Goal: Transaction & Acquisition: Purchase product/service

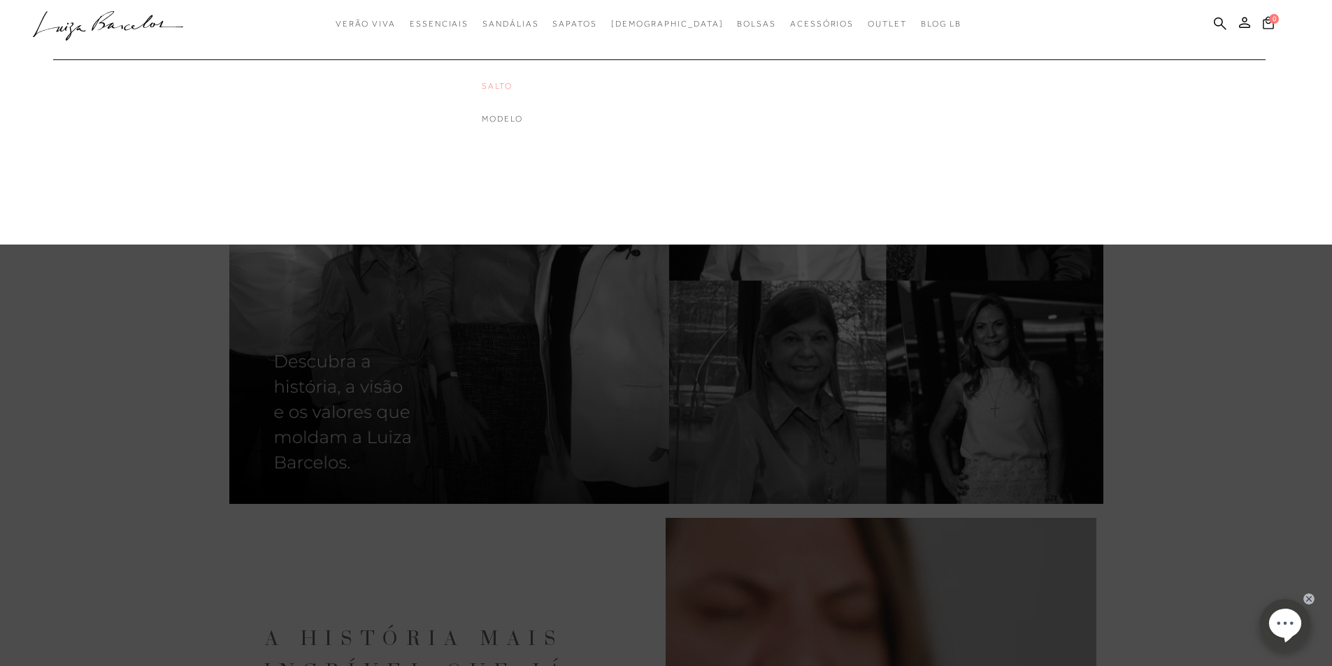
click at [533, 88] on link "Salto" at bounding box center [538, 86] width 112 height 12
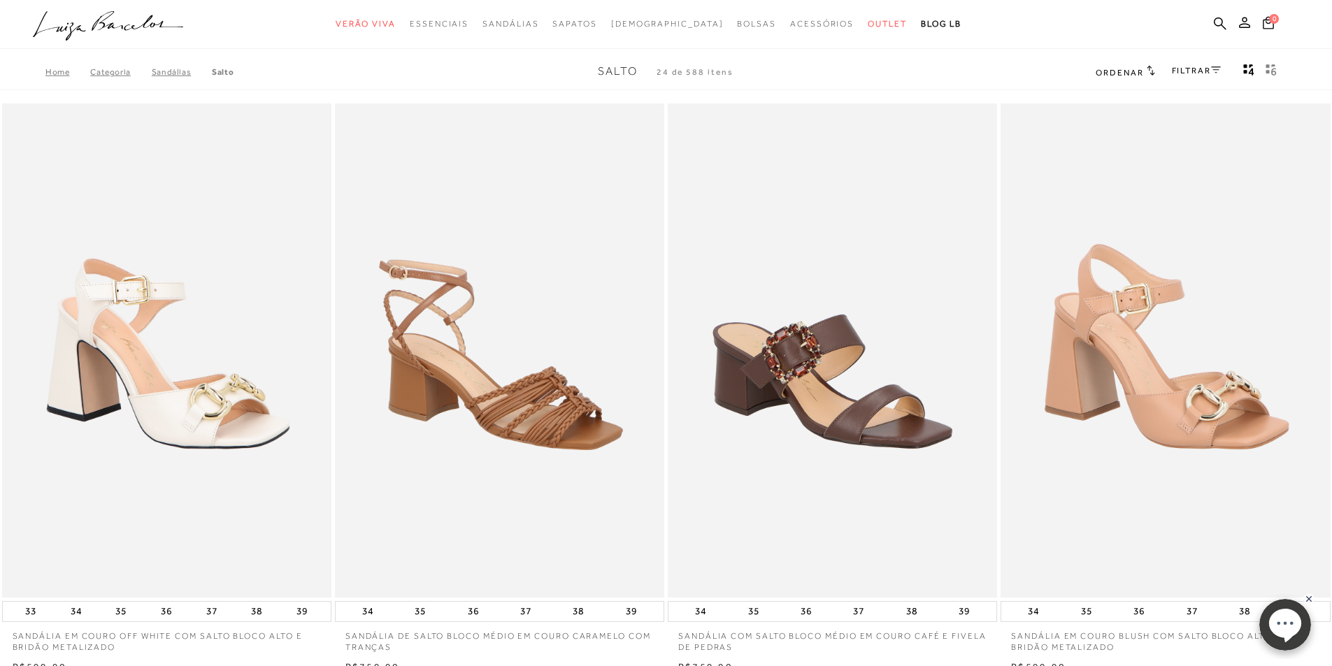
click at [1173, 69] on link "FILTRAR" at bounding box center [1196, 71] width 49 height 10
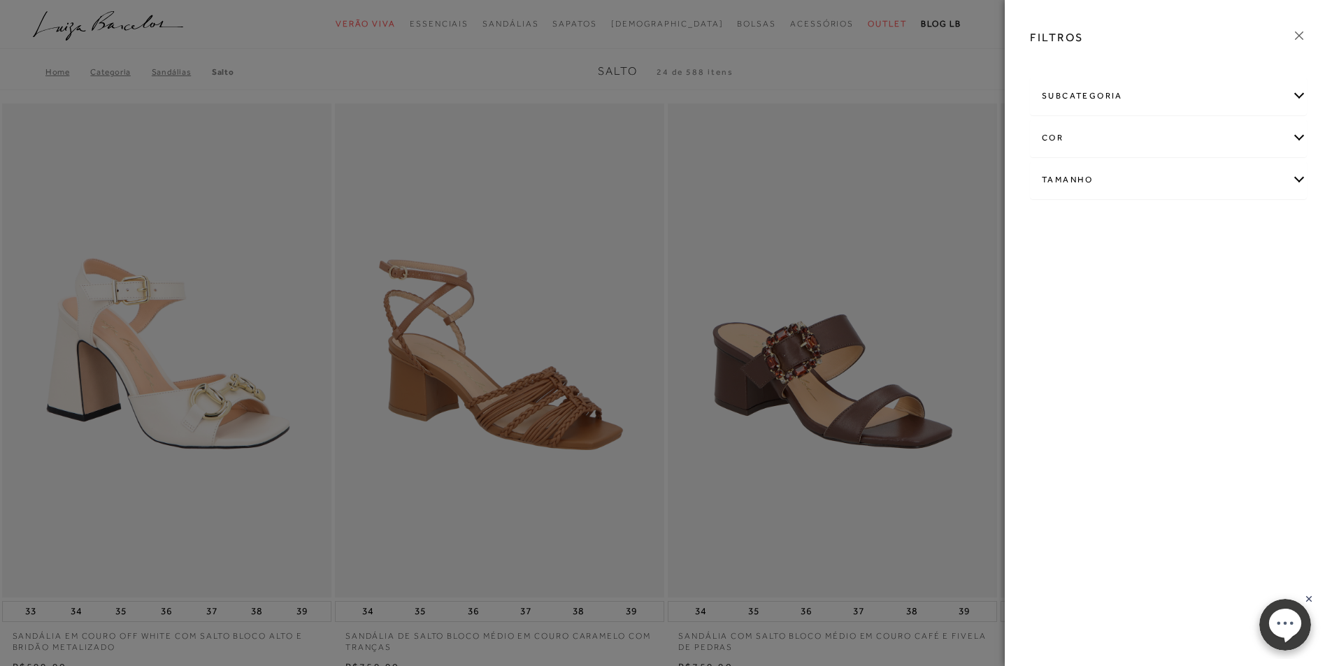
click at [1096, 142] on div "cor" at bounding box center [1168, 138] width 275 height 37
click at [1061, 281] on link "Ver mais..." at bounding box center [1068, 280] width 38 height 10
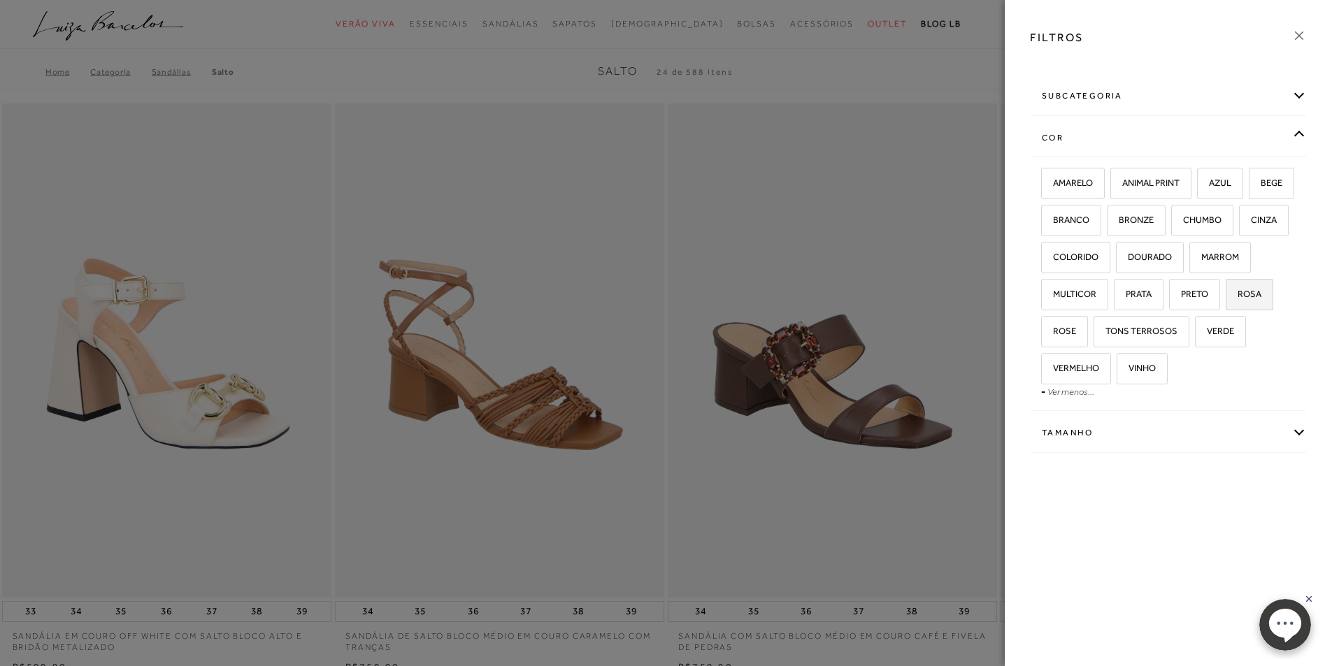
click at [1226, 310] on label "ROSA" at bounding box center [1249, 295] width 46 height 30
click at [1223, 303] on input "ROSA" at bounding box center [1230, 296] width 14 height 14
checkbox input "true"
click at [1076, 329] on span "ROSE" at bounding box center [1059, 331] width 34 height 10
click at [1053, 329] on input "ROSE" at bounding box center [1046, 333] width 14 height 14
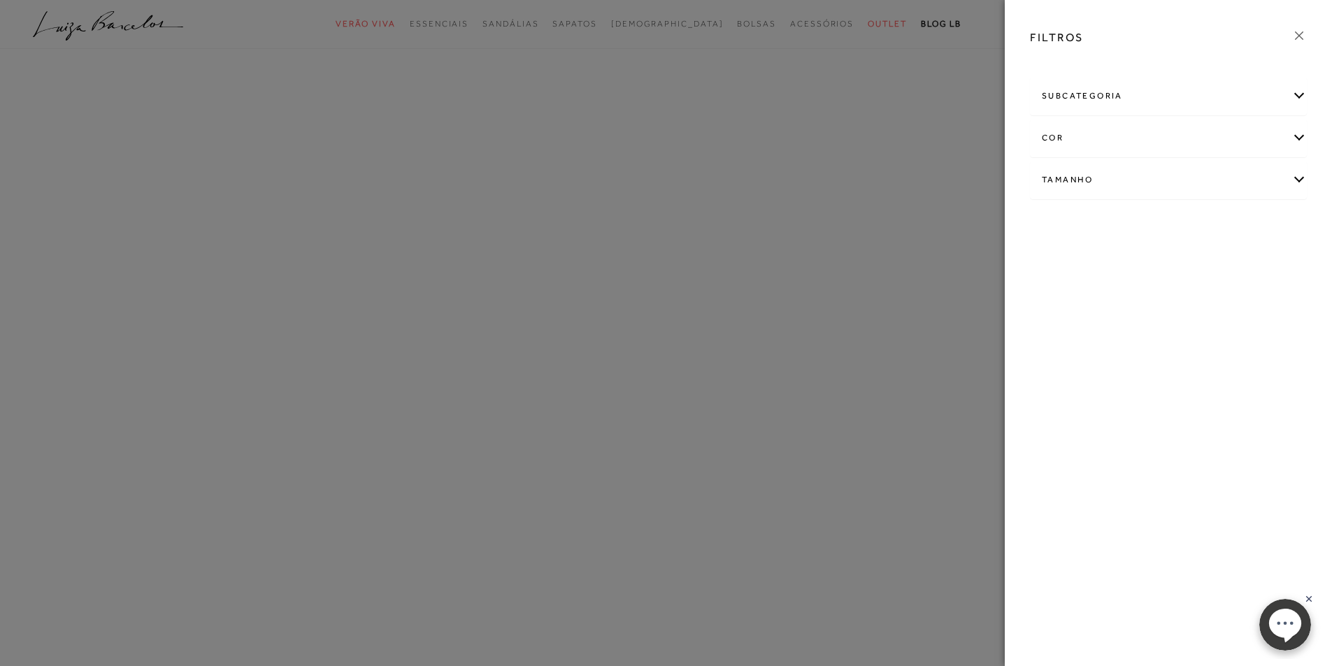
click at [1261, 145] on div "cor" at bounding box center [1168, 138] width 275 height 37
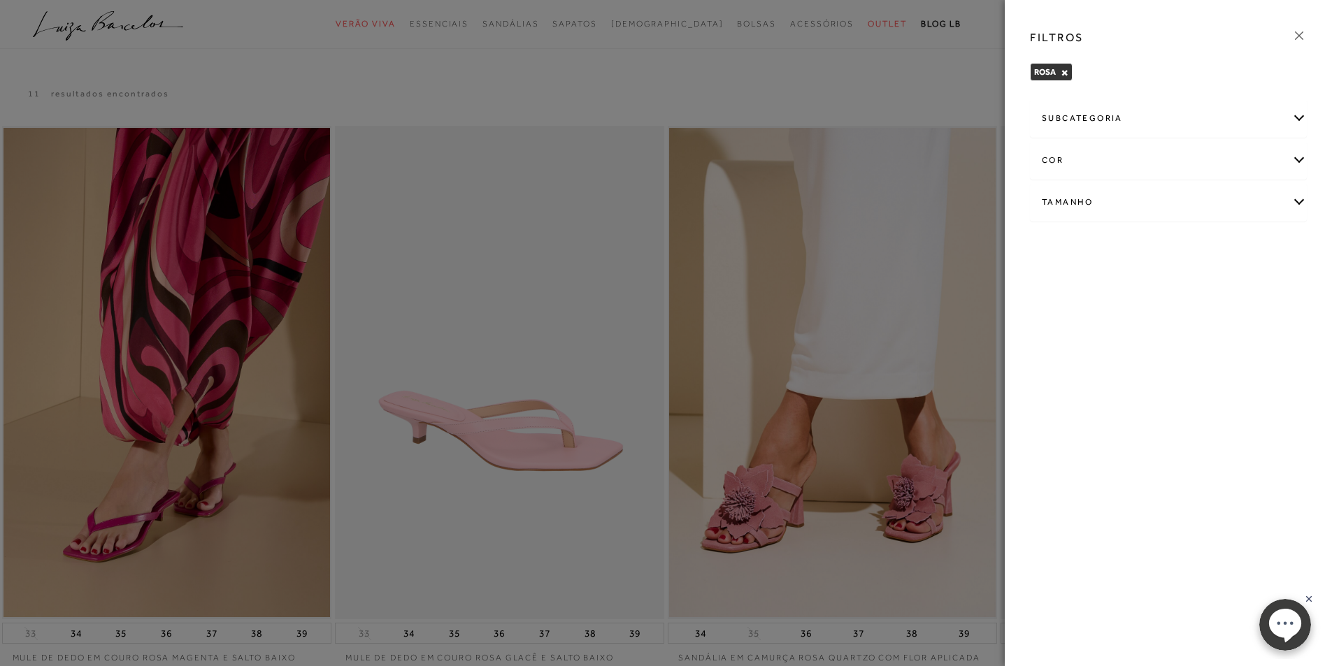
click at [1185, 201] on div "Tamanho" at bounding box center [1168, 202] width 275 height 37
click at [1062, 289] on span "39" at bounding box center [1052, 284] width 20 height 10
click at [1053, 289] on input "39" at bounding box center [1046, 287] width 14 height 14
checkbox input "true"
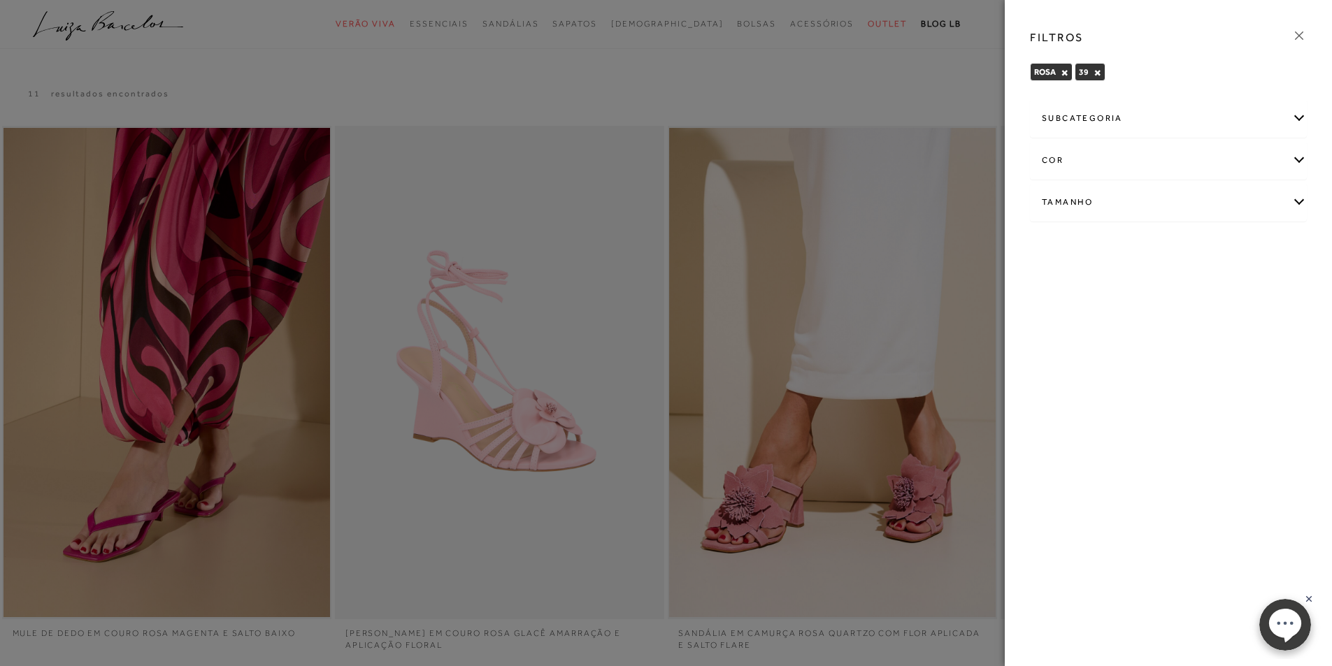
click at [1293, 36] on icon at bounding box center [1298, 35] width 15 height 15
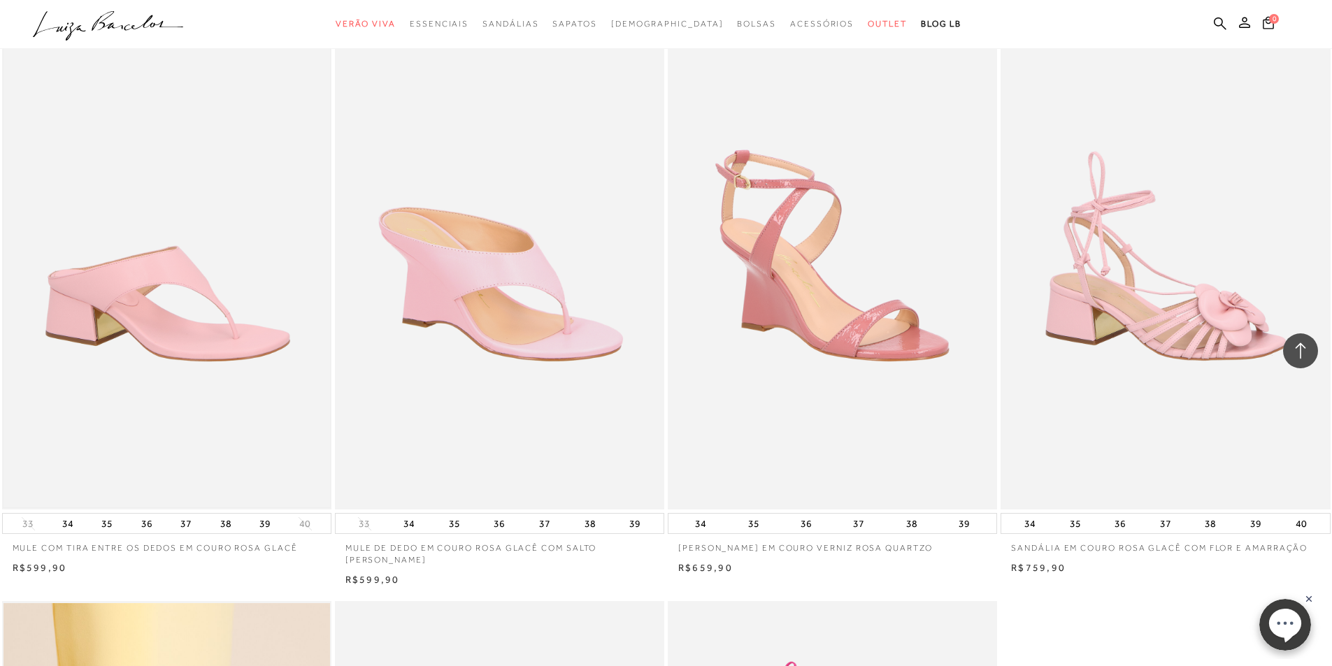
scroll to position [769, 0]
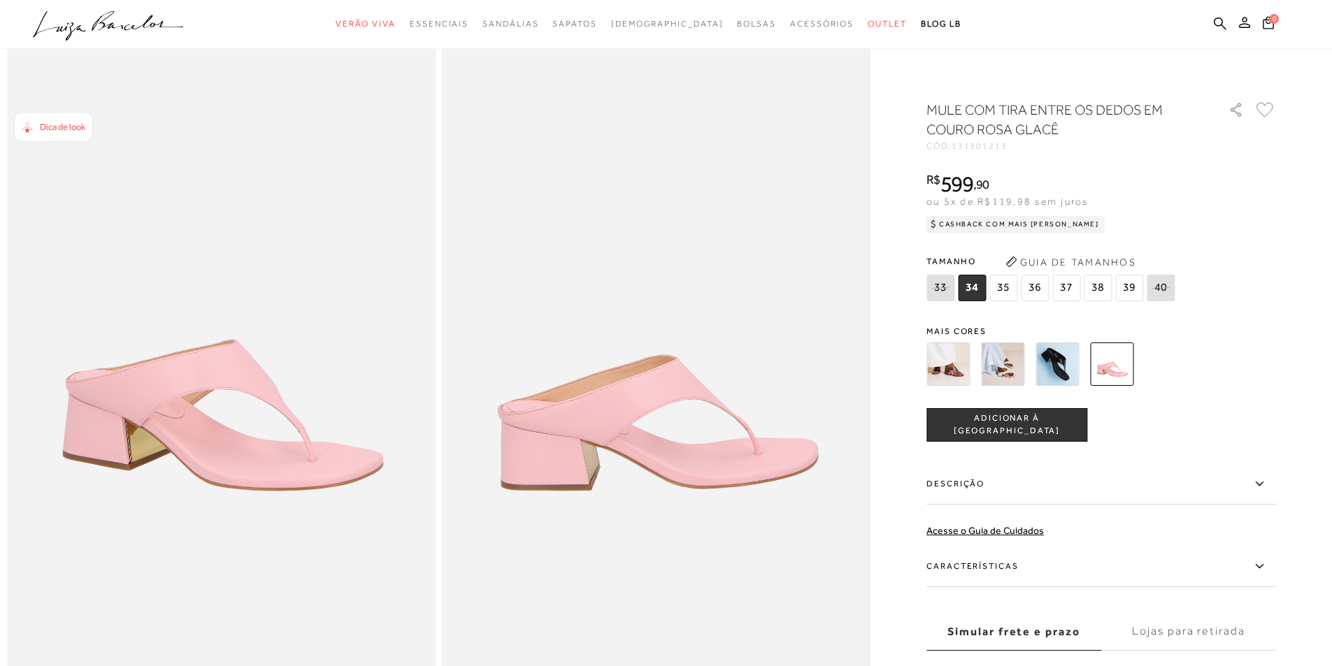
scroll to position [140, 0]
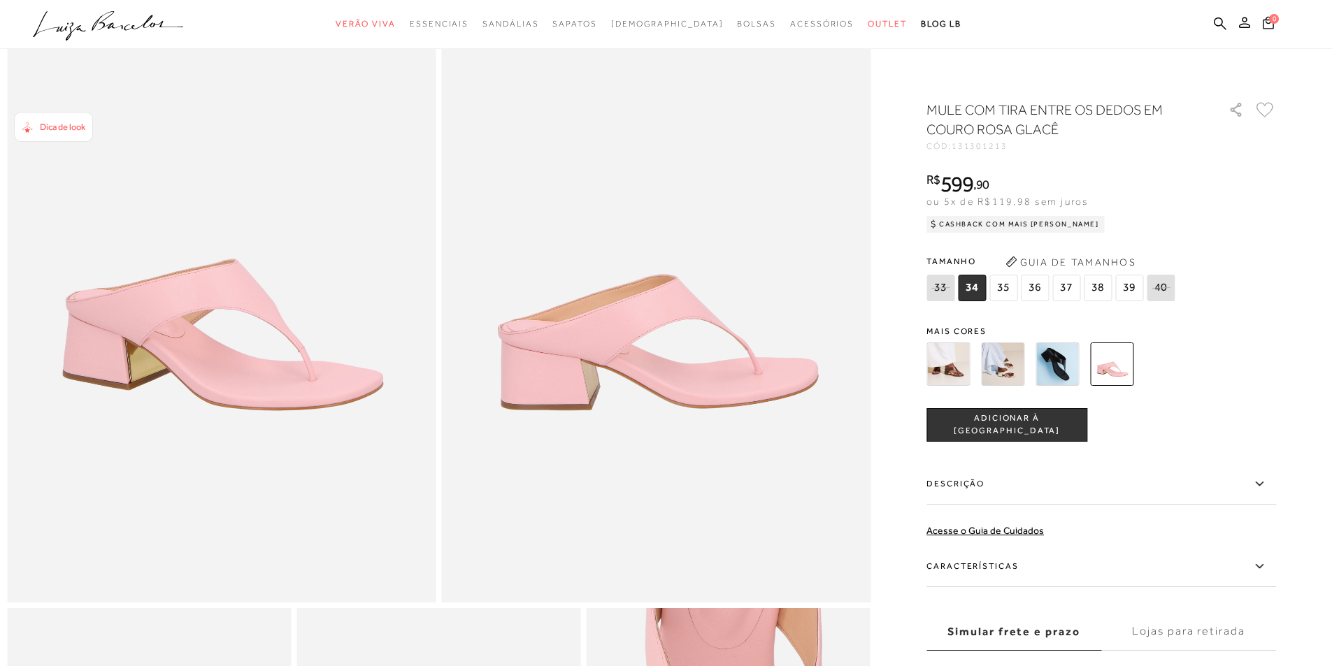
click at [73, 134] on div "Dica de look" at bounding box center [59, 127] width 52 height 15
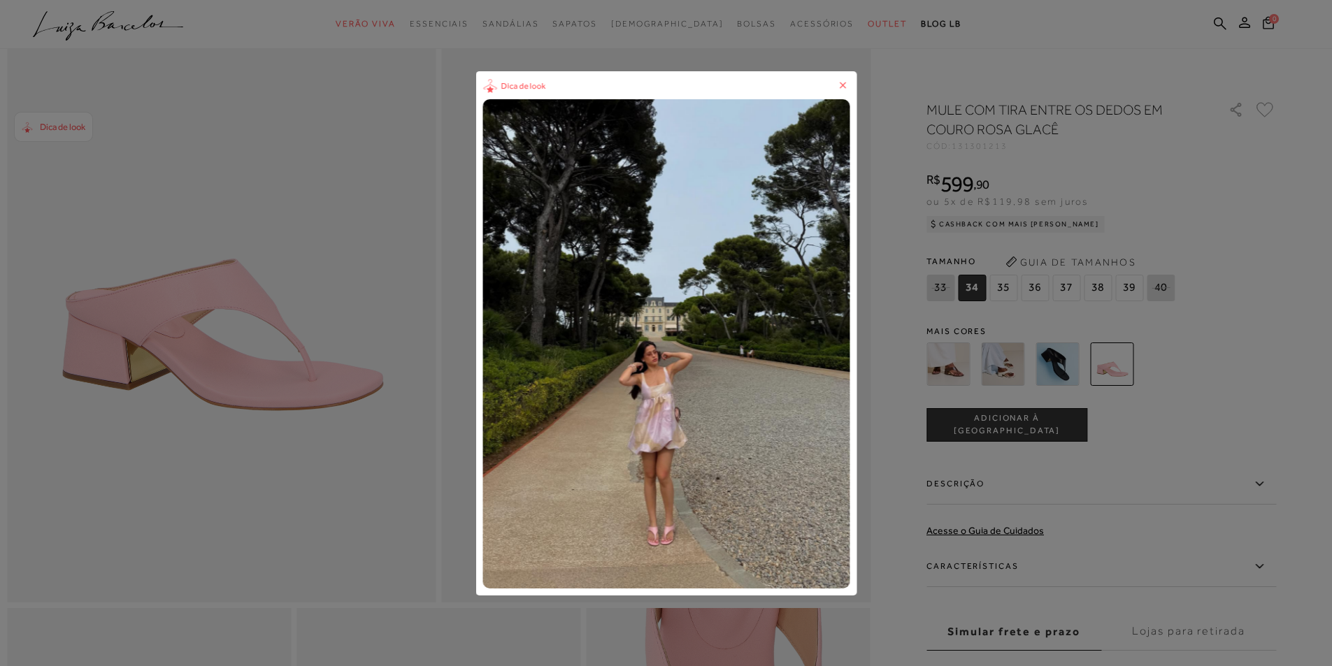
click at [1291, 38] on div "Dica de look" at bounding box center [666, 333] width 1332 height 666
click at [844, 80] on icon at bounding box center [842, 85] width 14 height 14
